Goal: Find specific page/section: Find specific page/section

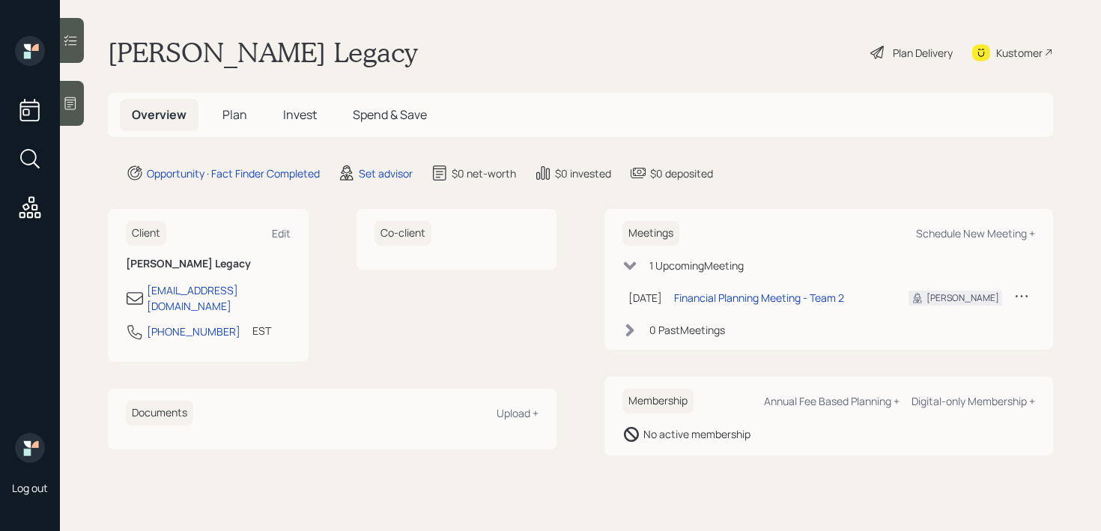
click at [69, 100] on icon at bounding box center [70, 103] width 11 height 13
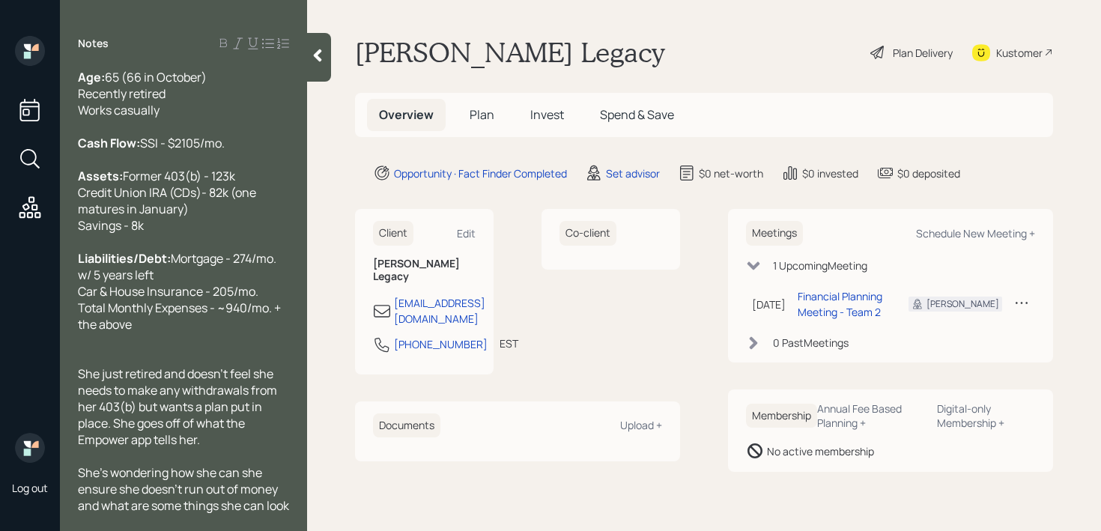
click at [320, 55] on icon at bounding box center [317, 55] width 15 height 15
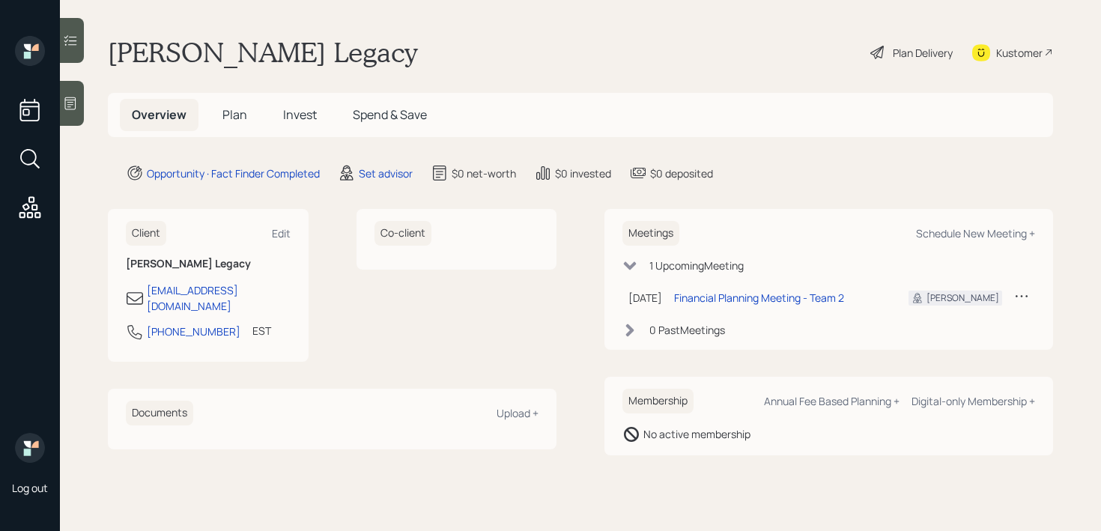
click at [468, 1] on main "Ann Legacy Plan Delivery Kustomer Overview Plan Invest Spend & Save Opportunity…" at bounding box center [580, 265] width 1041 height 531
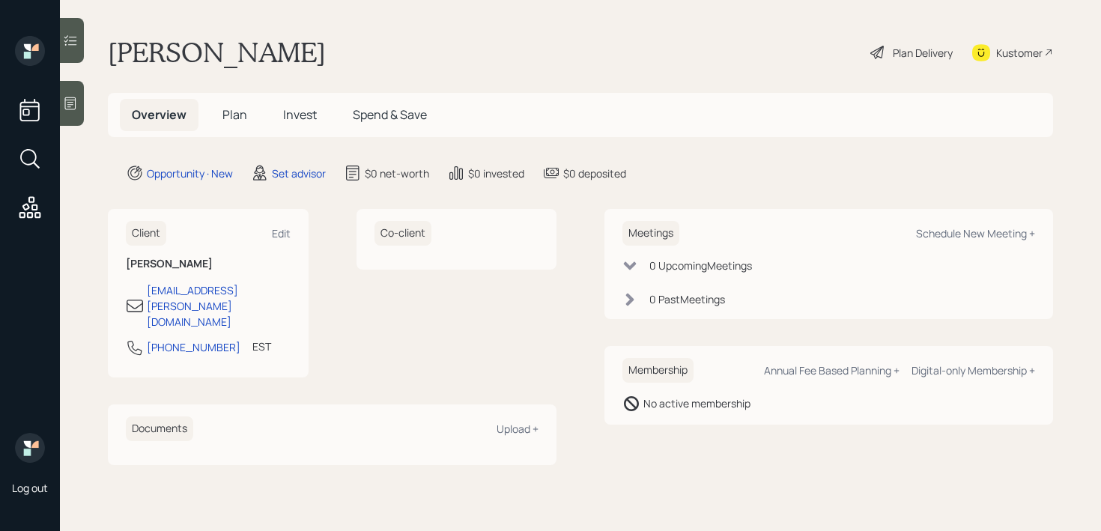
click at [78, 109] on div at bounding box center [72, 103] width 24 height 45
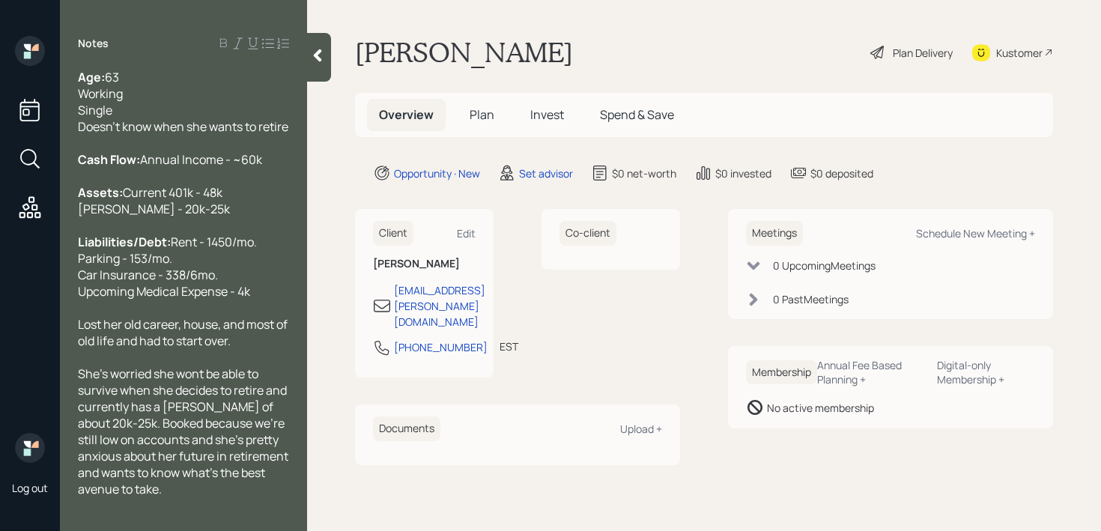
scroll to position [214, 0]
